Goal: Communication & Community: Answer question/provide support

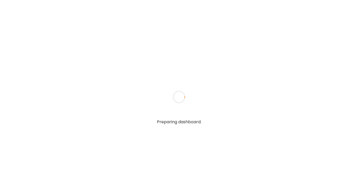
type textarea "**********"
type input "**********"
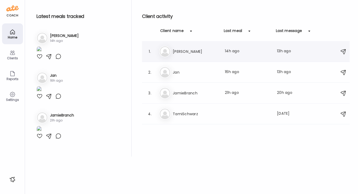
click at [177, 51] on h3 "[PERSON_NAME]" at bounding box center [196, 51] width 46 height 6
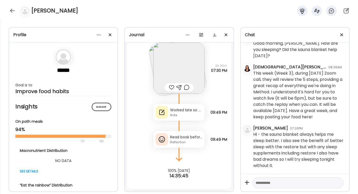
scroll to position [2116, 0]
click at [190, 140] on div "Read book before bed" at bounding box center [186, 137] width 32 height 5
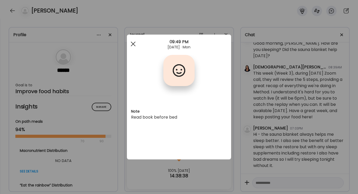
click at [133, 45] on div at bounding box center [133, 44] width 10 height 10
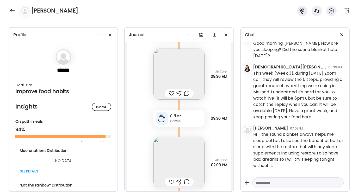
scroll to position [3239, 0]
click at [178, 76] on img at bounding box center [178, 75] width 51 height 51
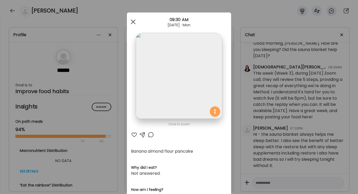
click at [133, 23] on div at bounding box center [133, 22] width 10 height 10
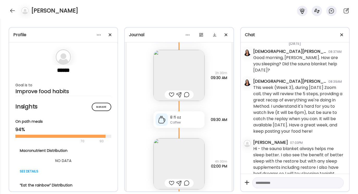
scroll to position [2116, 0]
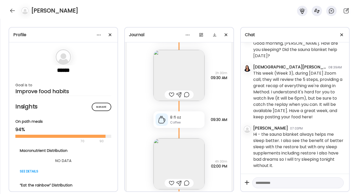
click at [256, 182] on textarea at bounding box center [293, 183] width 75 height 6
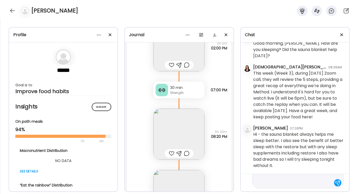
scroll to position [81, 0]
click at [326, 181] on div "12" at bounding box center [326, 181] width 6 height 6
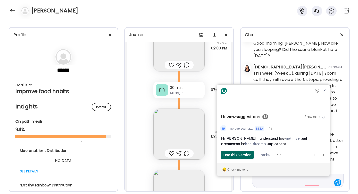
click at [238, 154] on span "Use this version" at bounding box center [237, 154] width 28 height 5
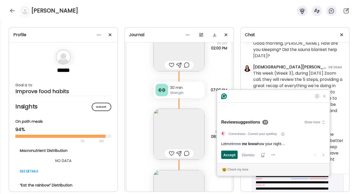
click at [232, 154] on span "Accept" at bounding box center [229, 154] width 12 height 5
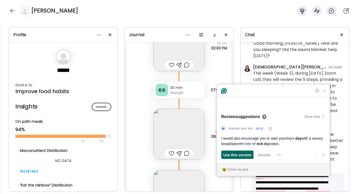
click at [232, 154] on span "Use this version" at bounding box center [237, 154] width 28 height 5
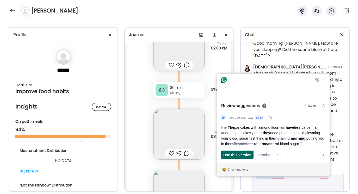
click at [232, 154] on span "Use this version" at bounding box center [237, 154] width 28 height 5
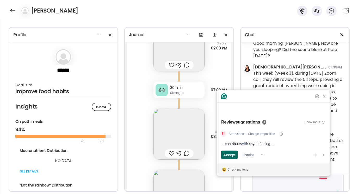
click at [232, 154] on span "Accept" at bounding box center [229, 154] width 12 height 5
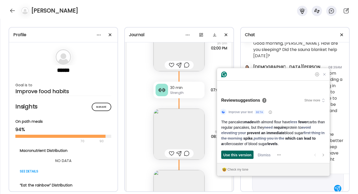
click at [232, 154] on span "Use this version" at bounding box center [237, 154] width 28 height 5
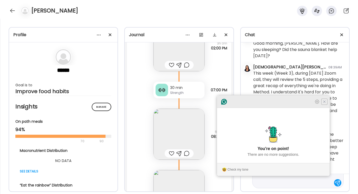
type textarea "**********"
click at [324, 104] on icon "Close Grammarly Assistant" at bounding box center [324, 102] width 4 height 4
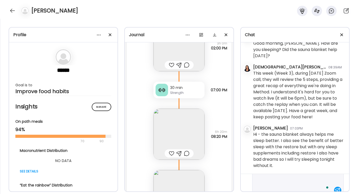
scroll to position [84, 0]
click at [336, 187] on div at bounding box center [337, 186] width 7 height 7
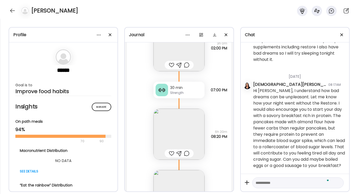
scroll to position [2228, 0]
click at [260, 182] on textarea "To enrich screen reader interactions, please activate Accessibility in Grammarl…" at bounding box center [293, 183] width 75 height 6
click at [13, 11] on div at bounding box center [12, 11] width 8 height 8
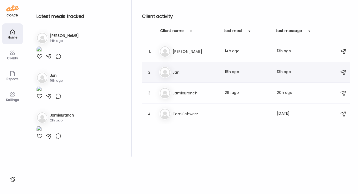
click at [179, 74] on h3 "Jan" at bounding box center [196, 72] width 46 height 6
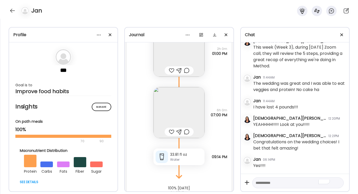
scroll to position [5552, 0]
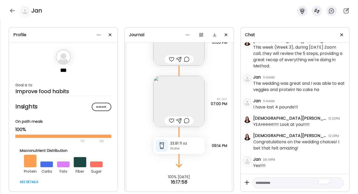
click at [182, 92] on img at bounding box center [178, 101] width 51 height 51
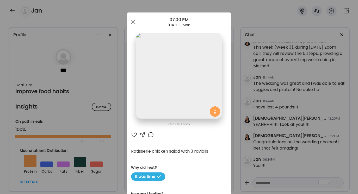
click at [142, 135] on div at bounding box center [142, 135] width 6 height 6
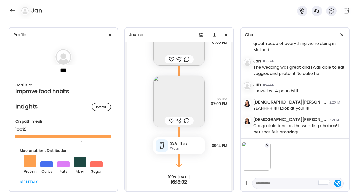
scroll to position [3049, 0]
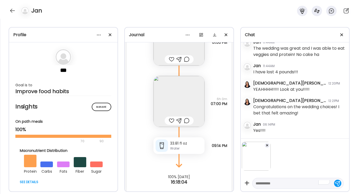
click at [261, 185] on textarea "To enrich screen reader interactions, please activate Accessibility in Grammarl…" at bounding box center [293, 184] width 75 height 6
type textarea "**********"
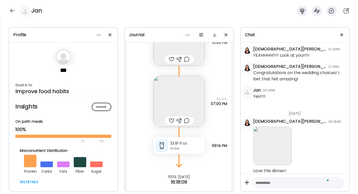
scroll to position [3091, 0]
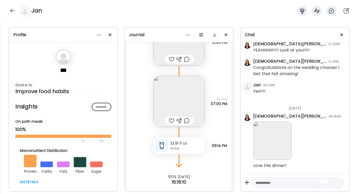
click at [257, 180] on textarea "To enrich screen reader interactions, please activate Accessibility in Grammarl…" at bounding box center [293, 183] width 75 height 6
type textarea "**********"
click at [337, 183] on div at bounding box center [337, 182] width 7 height 7
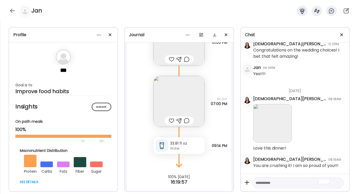
scroll to position [3108, 0]
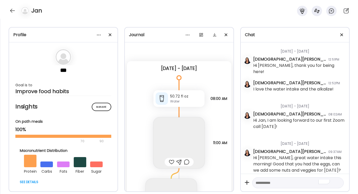
scroll to position [3108, 0]
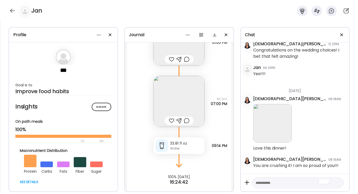
click at [257, 183] on textarea "To enrich screen reader interactions, please activate Accessibility in Grammarl…" at bounding box center [293, 183] width 75 height 6
type textarea "**********"
click at [337, 184] on div at bounding box center [337, 182] width 7 height 7
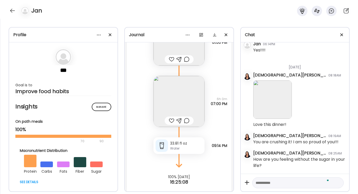
scroll to position [3132, 0]
click at [12, 12] on div at bounding box center [12, 11] width 8 height 8
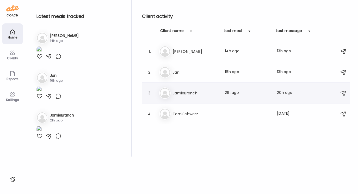
click at [184, 95] on h3 "JamieBranch" at bounding box center [196, 93] width 46 height 6
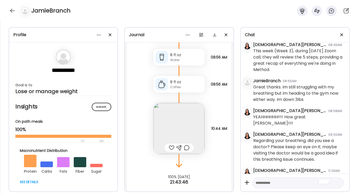
scroll to position [1651, 0]
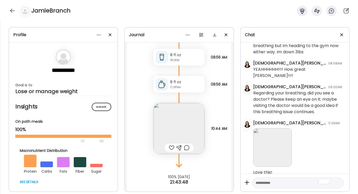
click at [257, 184] on textarea "To enrich screen reader interactions, please activate Accessibility in Grammarl…" at bounding box center [293, 183] width 75 height 6
type textarea "**********"
click at [336, 183] on div at bounding box center [337, 182] width 7 height 7
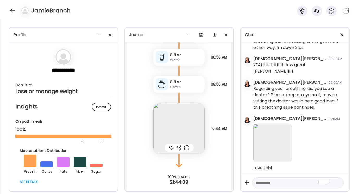
scroll to position [1683, 0]
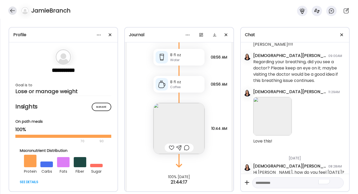
click at [12, 11] on div at bounding box center [12, 11] width 8 height 8
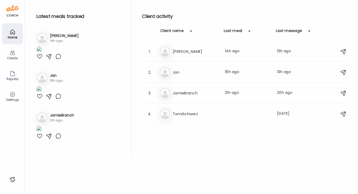
click at [14, 33] on icon at bounding box center [12, 32] width 4 height 4
click at [150, 113] on div "4." at bounding box center [150, 114] width 6 height 6
click at [11, 30] on icon at bounding box center [12, 32] width 4 height 4
click at [179, 73] on h3 "Jan" at bounding box center [196, 72] width 46 height 6
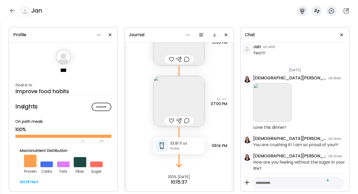
scroll to position [3132, 0]
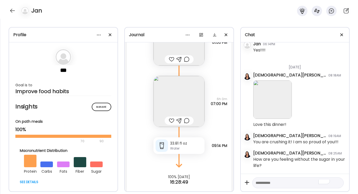
click at [257, 182] on textarea "To enrich screen reader interactions, please activate Accessibility in Grammarl…" at bounding box center [293, 183] width 75 height 6
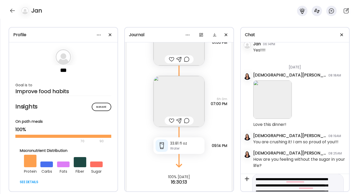
scroll to position [25, 0]
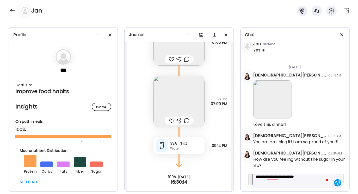
drag, startPoint x: 256, startPoint y: 183, endPoint x: 292, endPoint y: 192, distance: 37.3
click at [292, 192] on div "Chat [DATE] - [DATE] [DEMOGRAPHIC_DATA][PERSON_NAME] 12:51PM Hi [PERSON_NAME], …" at bounding box center [294, 109] width 109 height 165
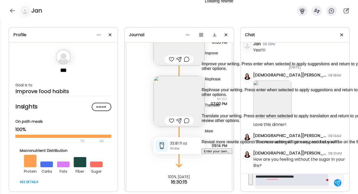
click at [253, 177] on button "See rewrite suggestions" at bounding box center [250, 170] width 4 height 30
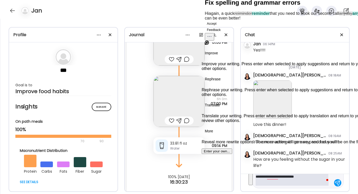
click at [219, 27] on button "Accept" at bounding box center [212, 24] width 14 height 6
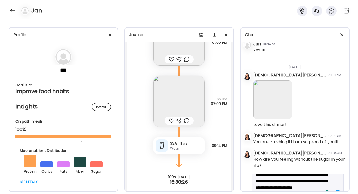
scroll to position [15, 0]
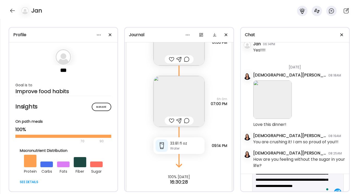
click at [292, 179] on textarea "**********" at bounding box center [293, 179] width 75 height 31
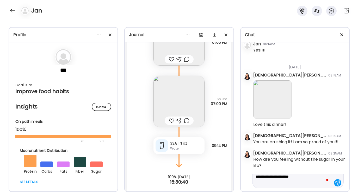
scroll to position [19, 0]
click at [326, 186] on div "2" at bounding box center [326, 187] width 6 height 6
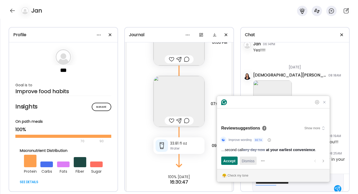
click at [247, 161] on span "Dismiss" at bounding box center [248, 160] width 13 height 5
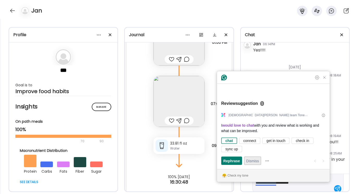
scroll to position [22, 0]
click at [253, 139] on div "connect" at bounding box center [249, 141] width 13 height 6
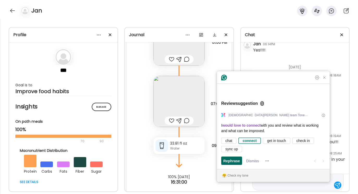
click at [237, 160] on span "Rephrase" at bounding box center [231, 160] width 17 height 5
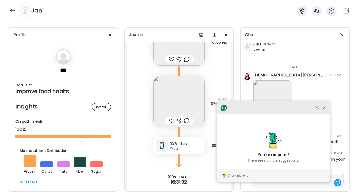
click at [323, 110] on icon "Close Grammarly Assistant" at bounding box center [324, 108] width 4 height 4
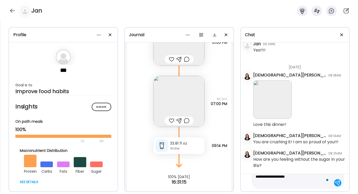
click at [323, 183] on textarea "**********" at bounding box center [293, 170] width 75 height 31
click at [327, 181] on icon "Open Grammarly. 0 Suggestions." at bounding box center [326, 181] width 4 height 4
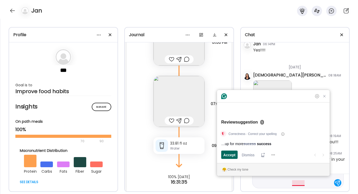
click at [228, 155] on span "Accept" at bounding box center [229, 154] width 12 height 5
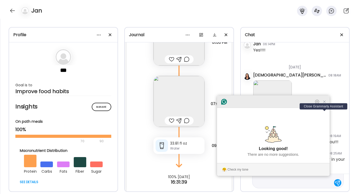
click at [325, 105] on icon "Close Grammarly Assistant" at bounding box center [324, 102] width 6 height 6
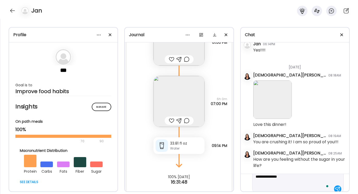
scroll to position [37, 0]
paste textarea "**********"
type textarea "**********"
click at [308, 180] on textarea "**********" at bounding box center [293, 171] width 75 height 50
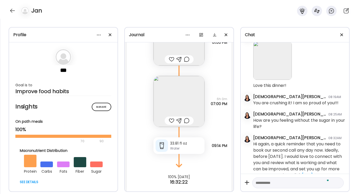
scroll to position [3193, 0]
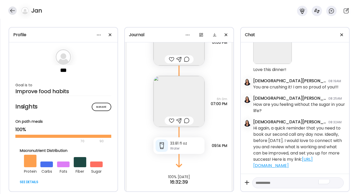
click at [12, 11] on div at bounding box center [12, 11] width 8 height 8
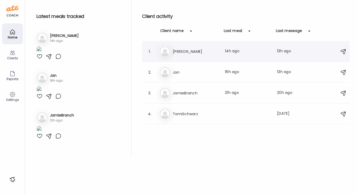
click at [181, 50] on h3 "[PERSON_NAME]" at bounding box center [196, 51] width 46 height 6
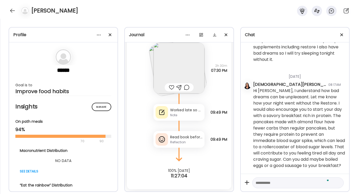
scroll to position [2228, 0]
click at [13, 9] on div at bounding box center [12, 11] width 8 height 8
